Goal: Navigation & Orientation: Find specific page/section

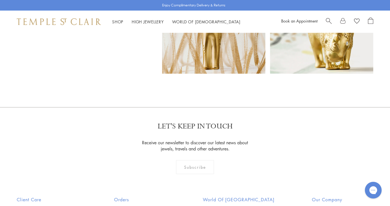
scroll to position [3533, 0]
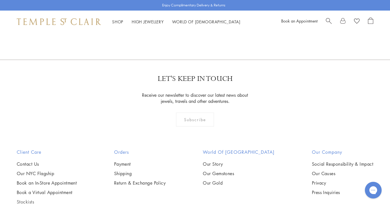
click at [31, 199] on link "Stockists" at bounding box center [47, 202] width 60 height 6
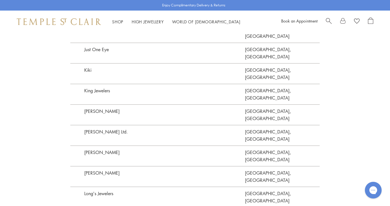
scroll to position [959, 0]
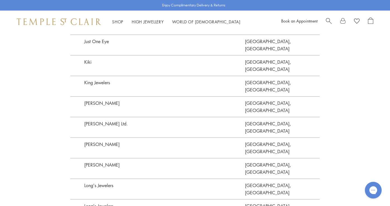
click at [36, 21] on img at bounding box center [59, 21] width 84 height 7
